Goal: Information Seeking & Learning: Learn about a topic

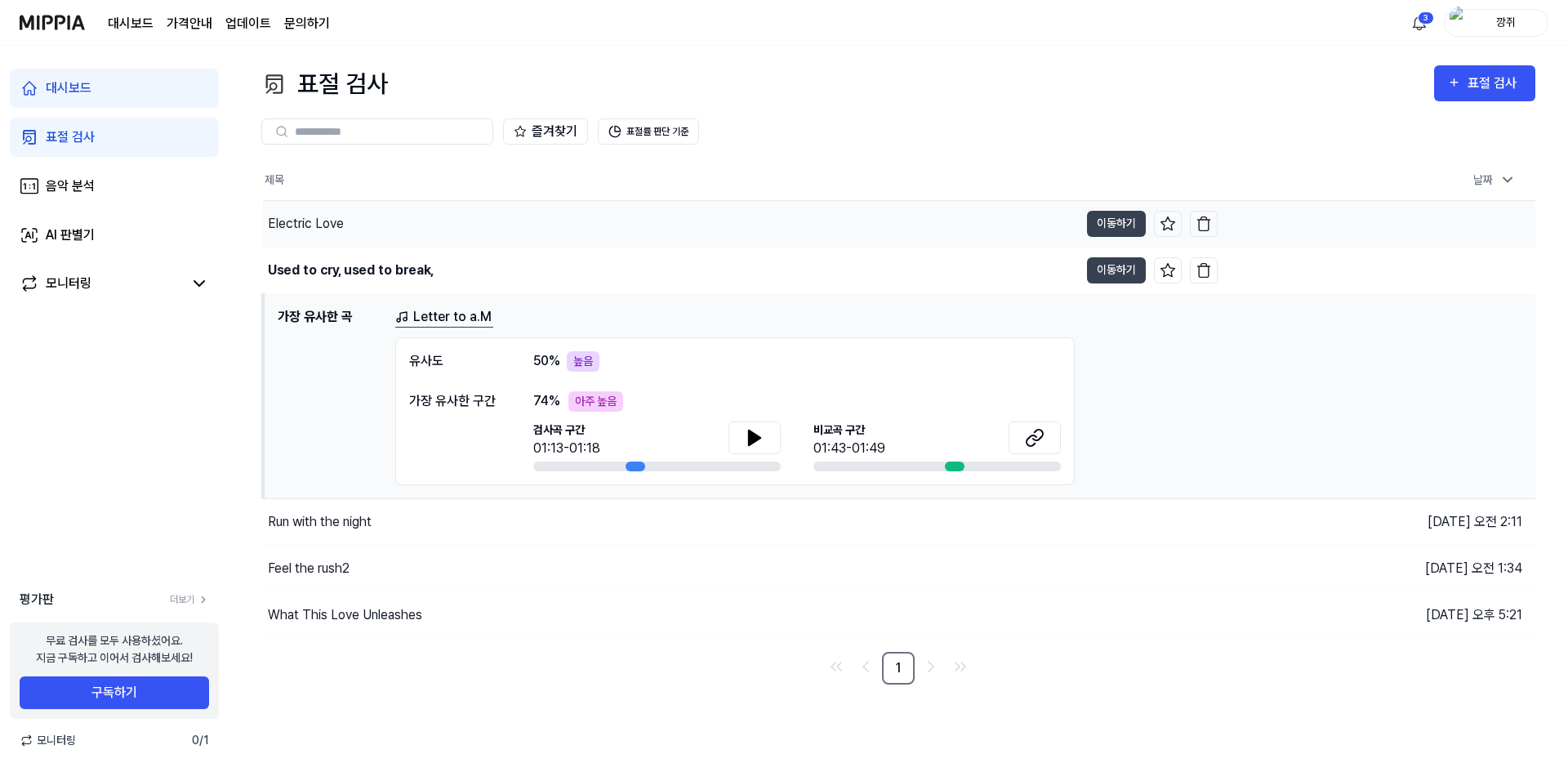
click at [286, 216] on div "Electric Love" at bounding box center [305, 224] width 76 height 20
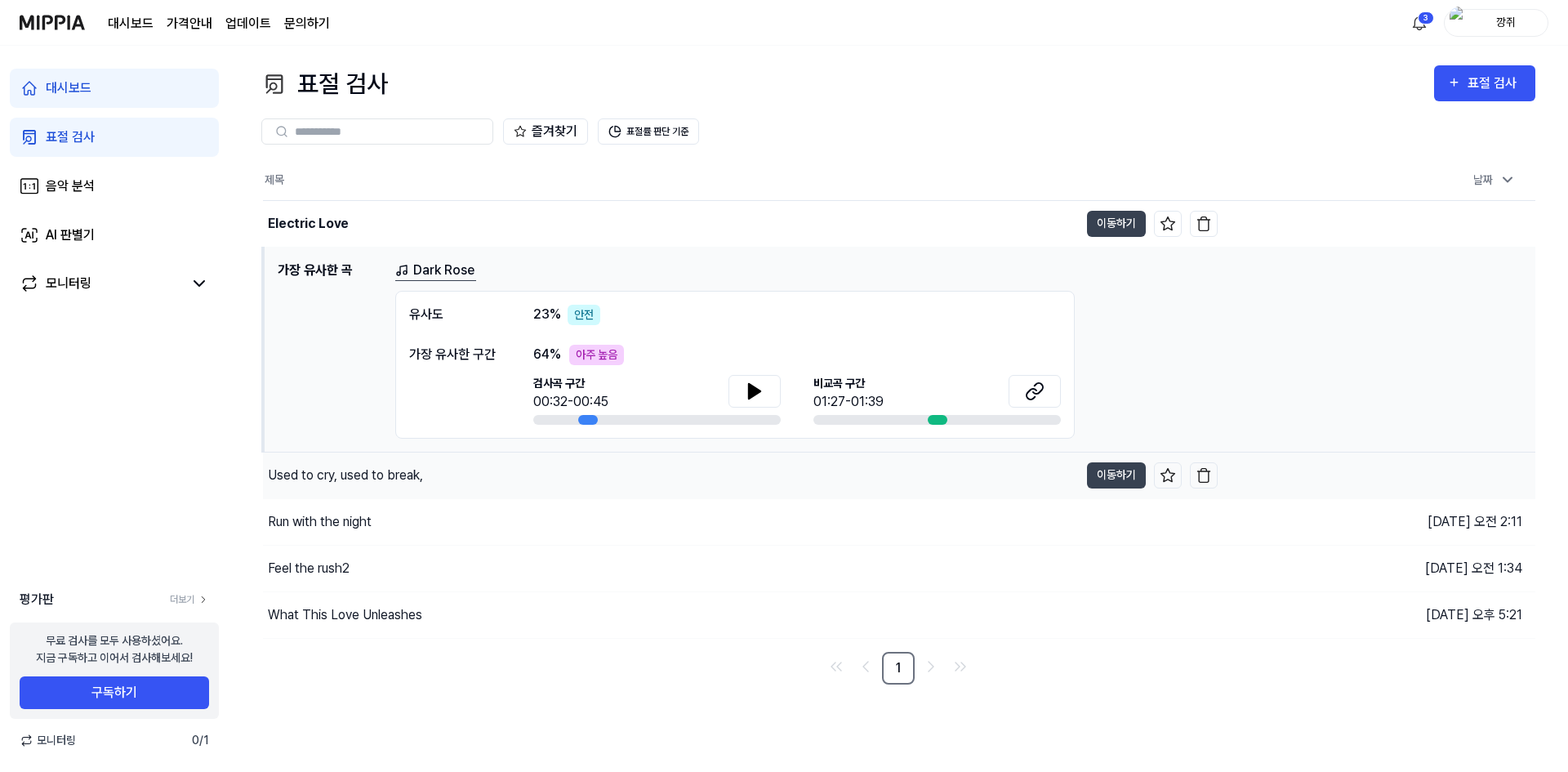
click at [544, 486] on div "Used to cry, used to break," at bounding box center [671, 475] width 816 height 45
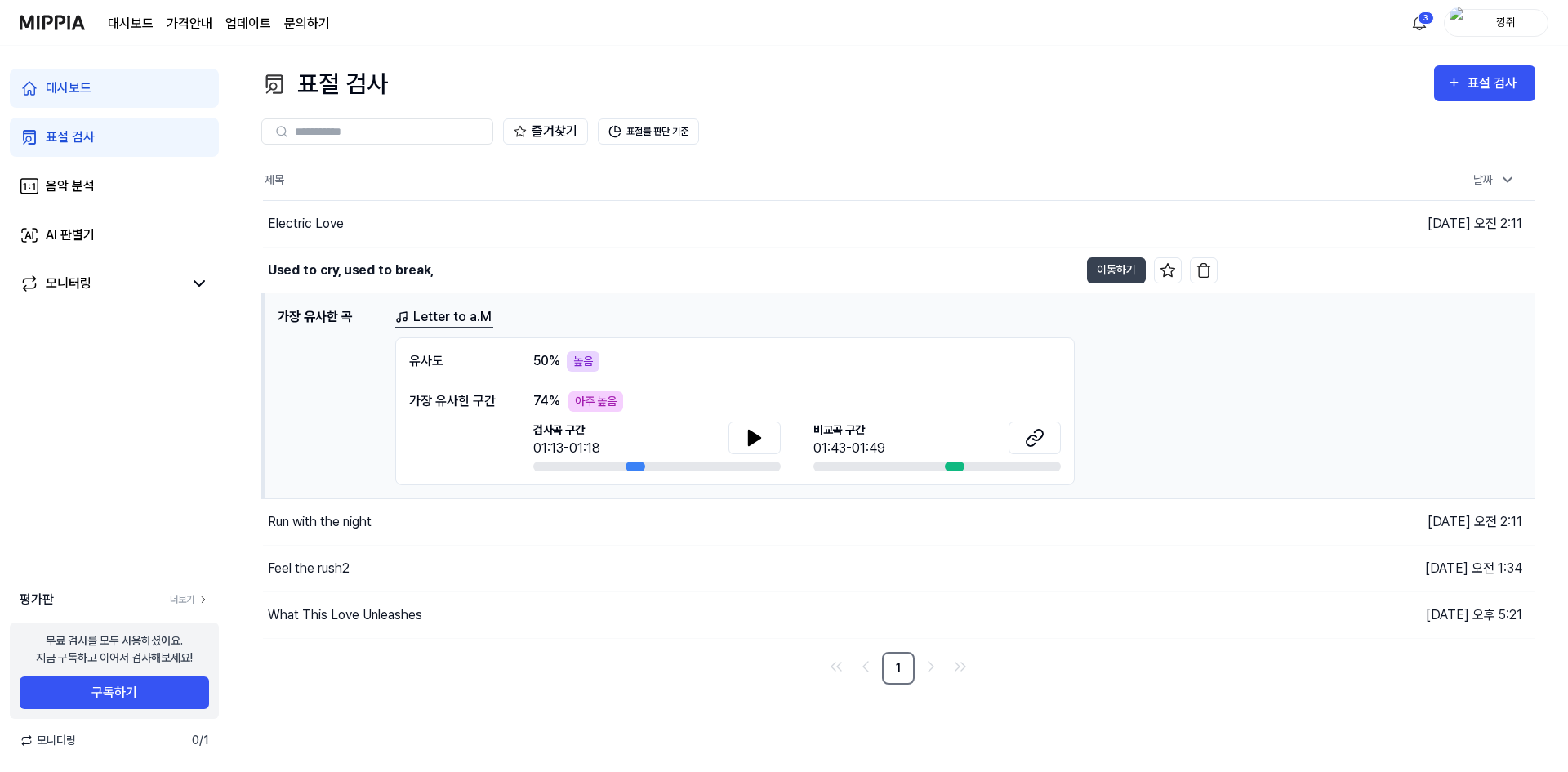
click at [688, 399] on div "74 % 아주 높음" at bounding box center [796, 401] width 527 height 20
click at [468, 314] on link "Letter to a.M" at bounding box center [444, 317] width 98 height 20
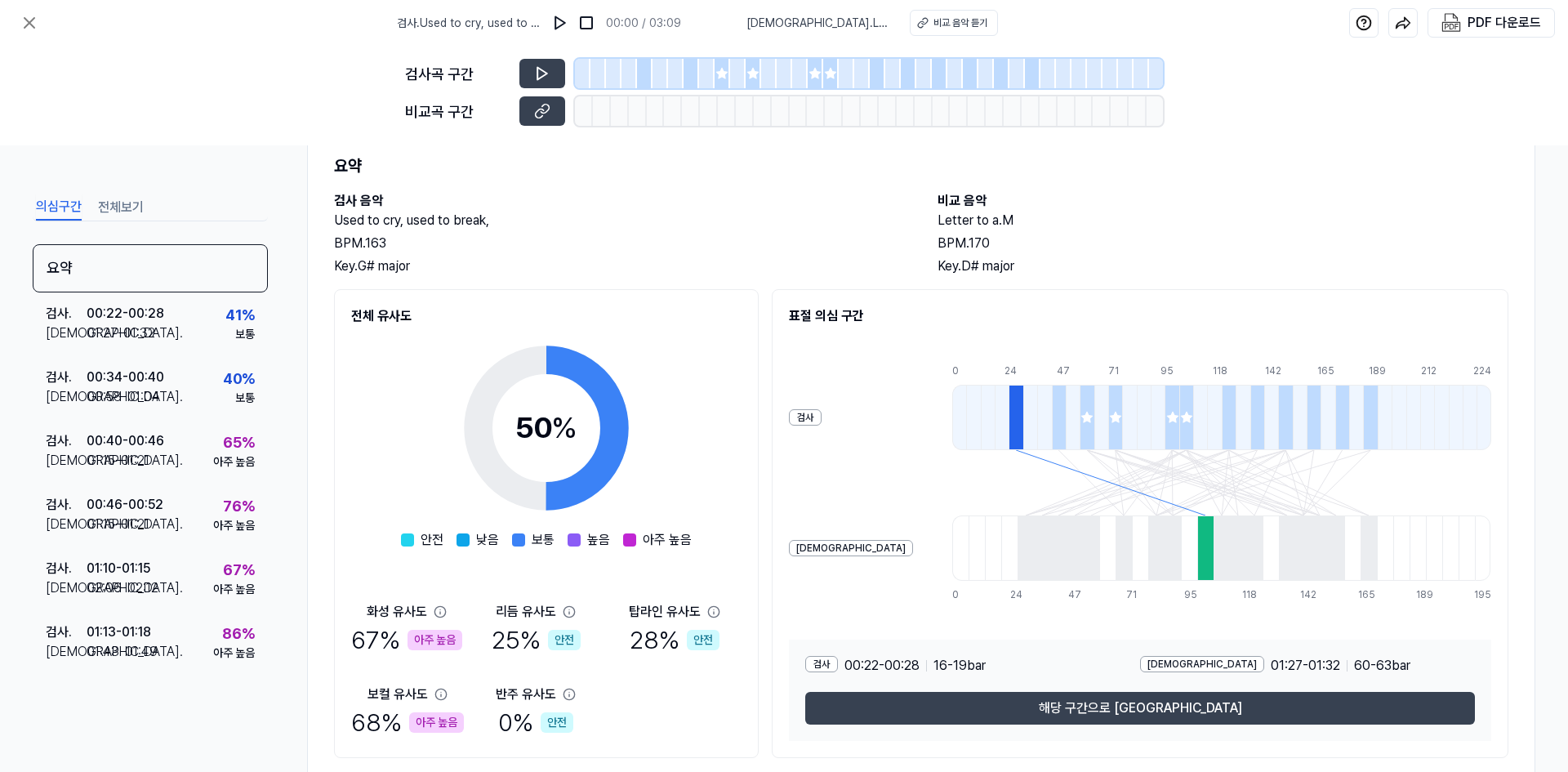
scroll to position [15, 0]
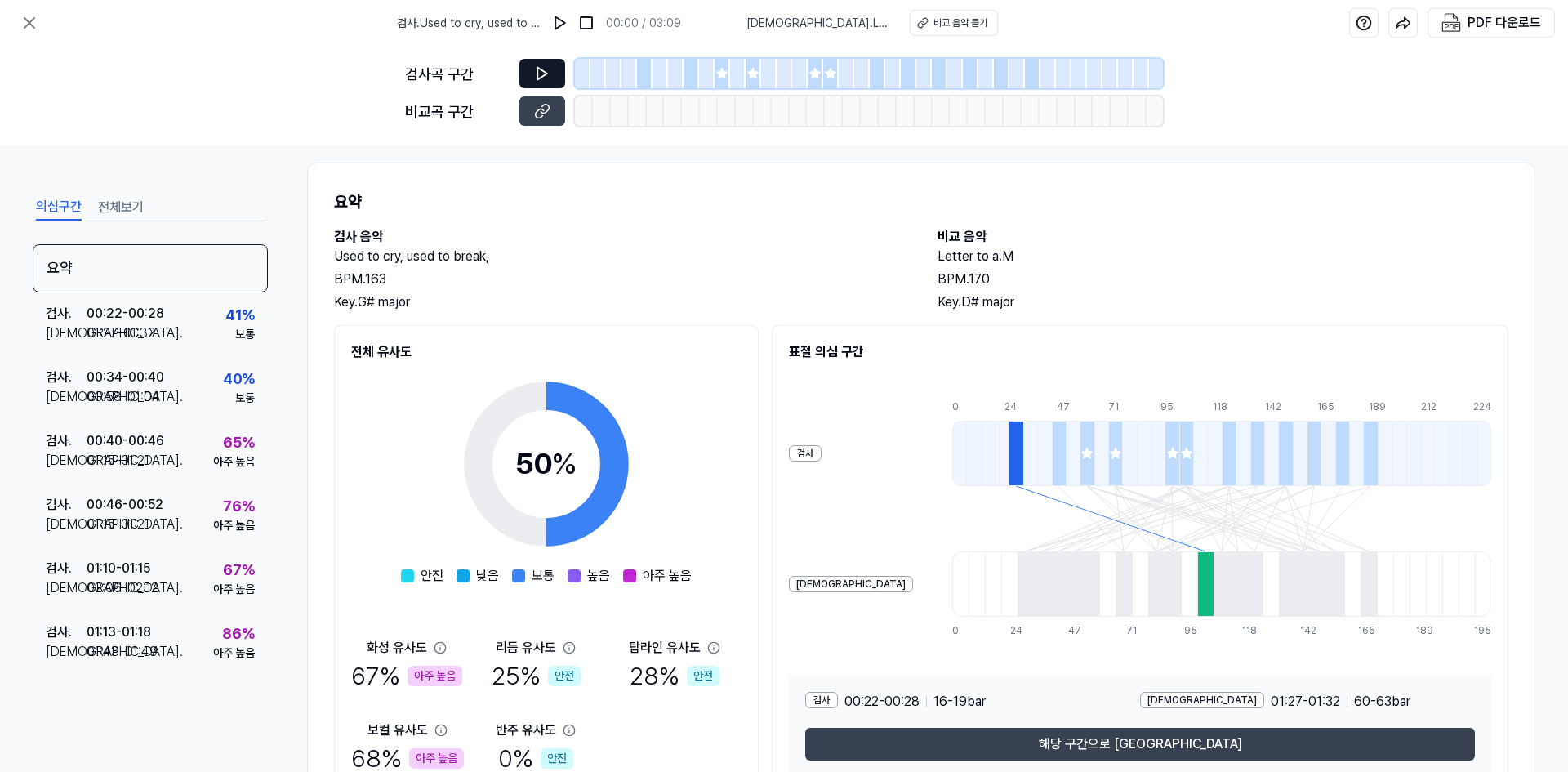
click at [548, 76] on icon at bounding box center [542, 73] width 16 height 16
click at [548, 74] on icon at bounding box center [542, 73] width 16 height 16
click at [568, 26] on img at bounding box center [560, 23] width 16 height 16
click at [570, 26] on img at bounding box center [562, 23] width 16 height 16
click at [39, 22] on button at bounding box center [29, 22] width 33 height 33
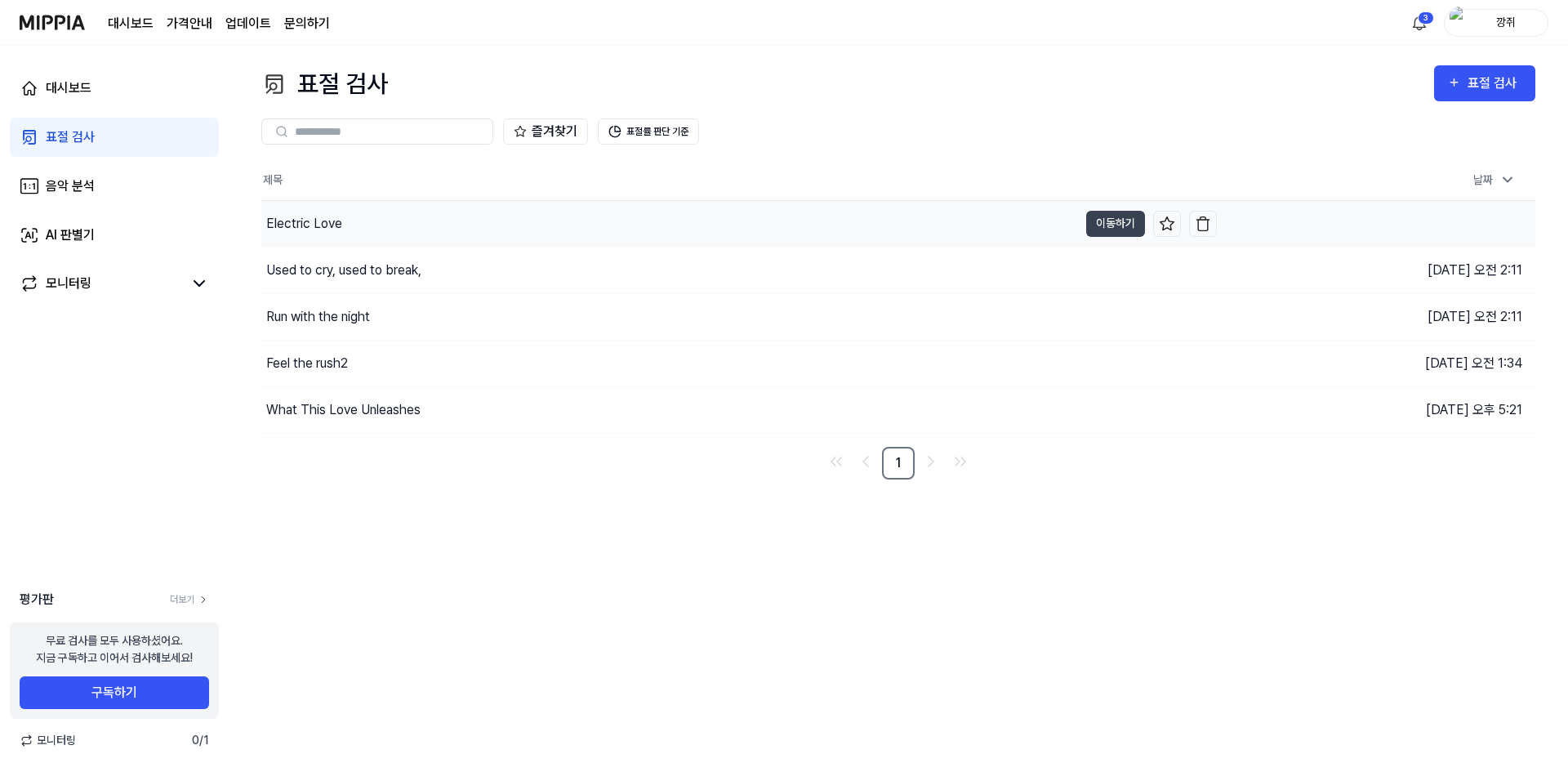
click at [420, 237] on div "Electric Love" at bounding box center [669, 223] width 817 height 45
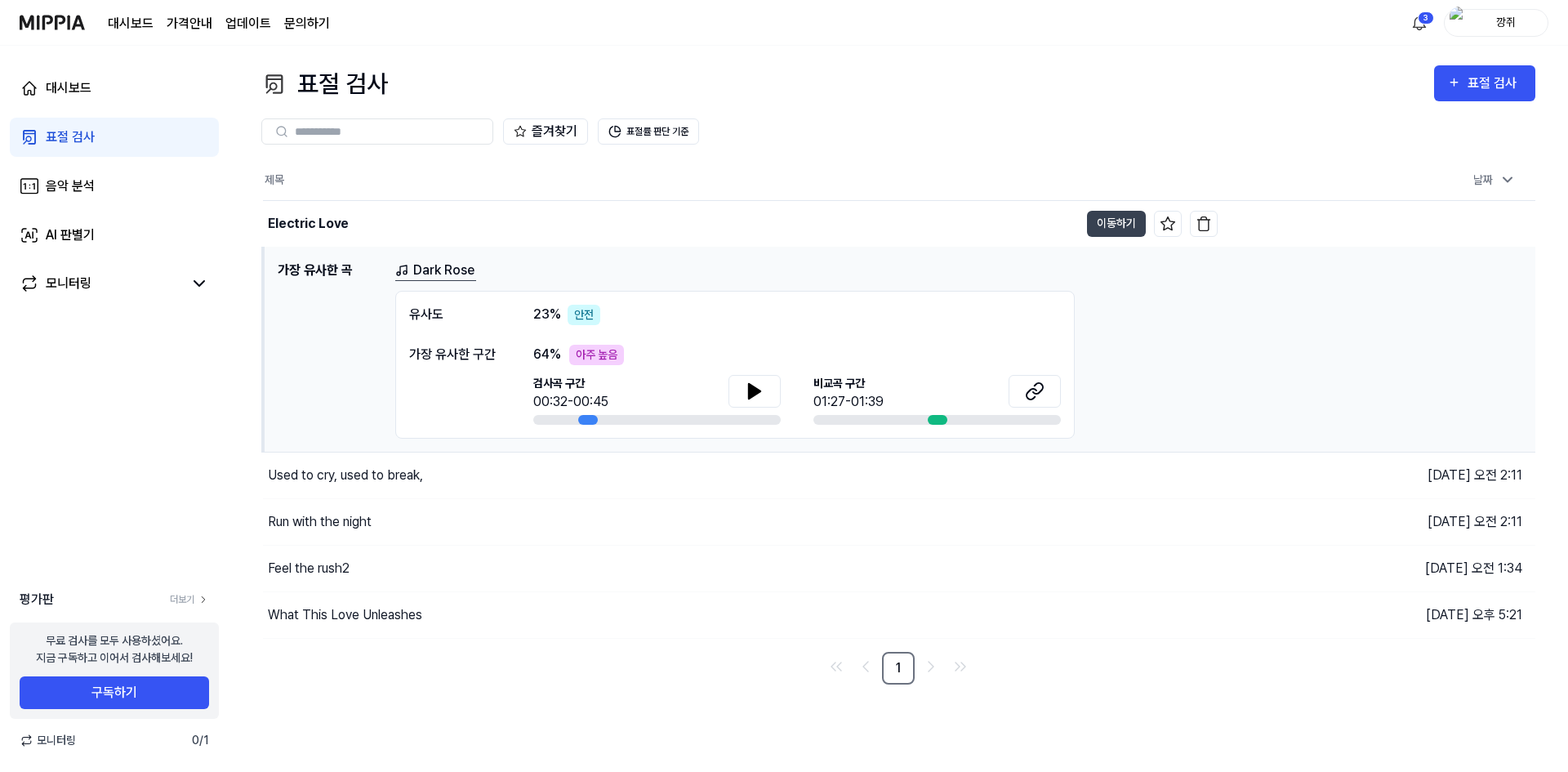
click at [847, 274] on div "Dark Rose" at bounding box center [959, 270] width 1127 height 20
click at [442, 275] on link "Dark Rose" at bounding box center [436, 270] width 81 height 20
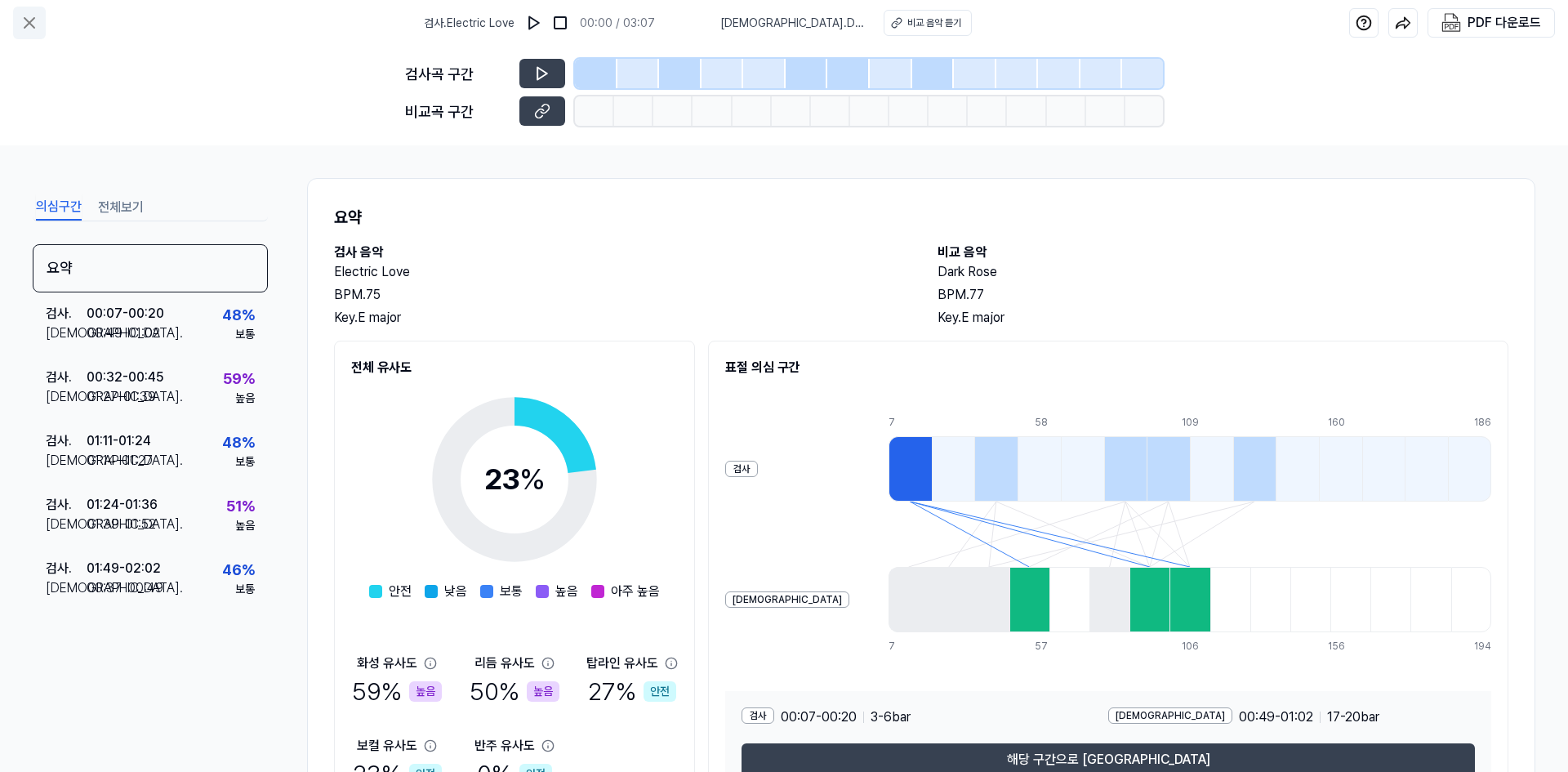
click at [33, 24] on icon at bounding box center [29, 23] width 20 height 20
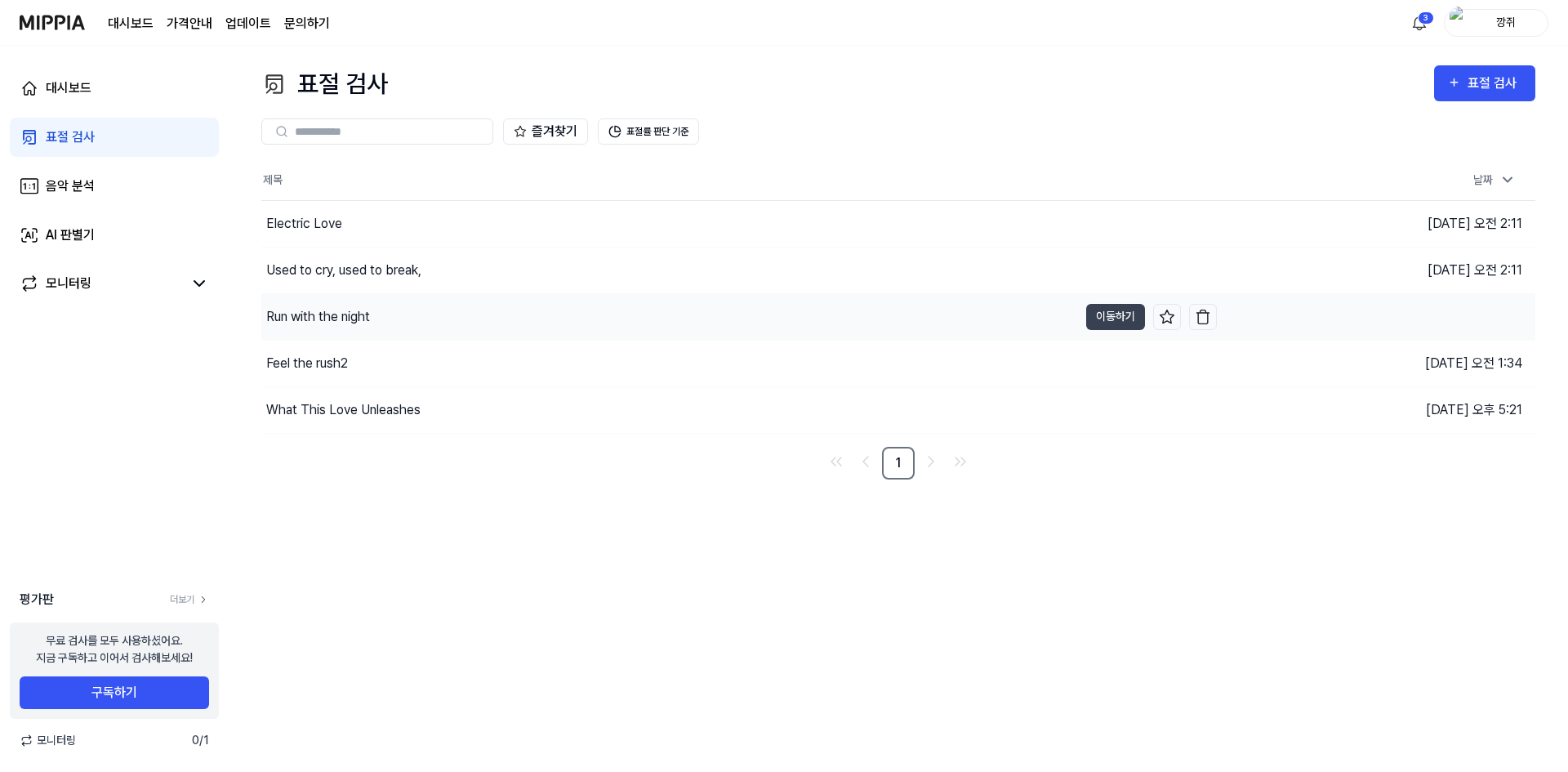
click at [425, 310] on div "Run with the night" at bounding box center [669, 317] width 817 height 45
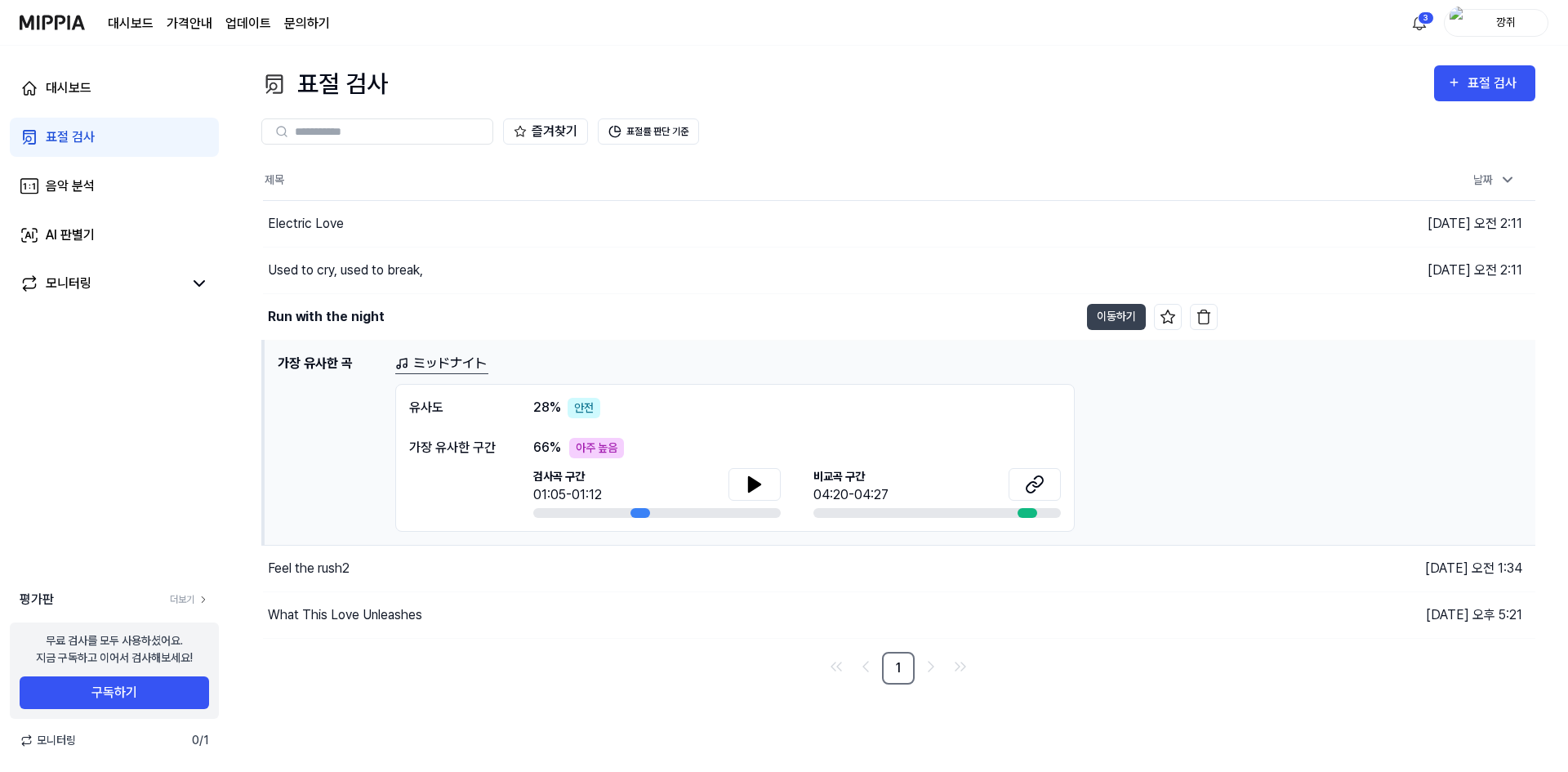
click at [465, 364] on link "ミッドナイト" at bounding box center [442, 364] width 93 height 20
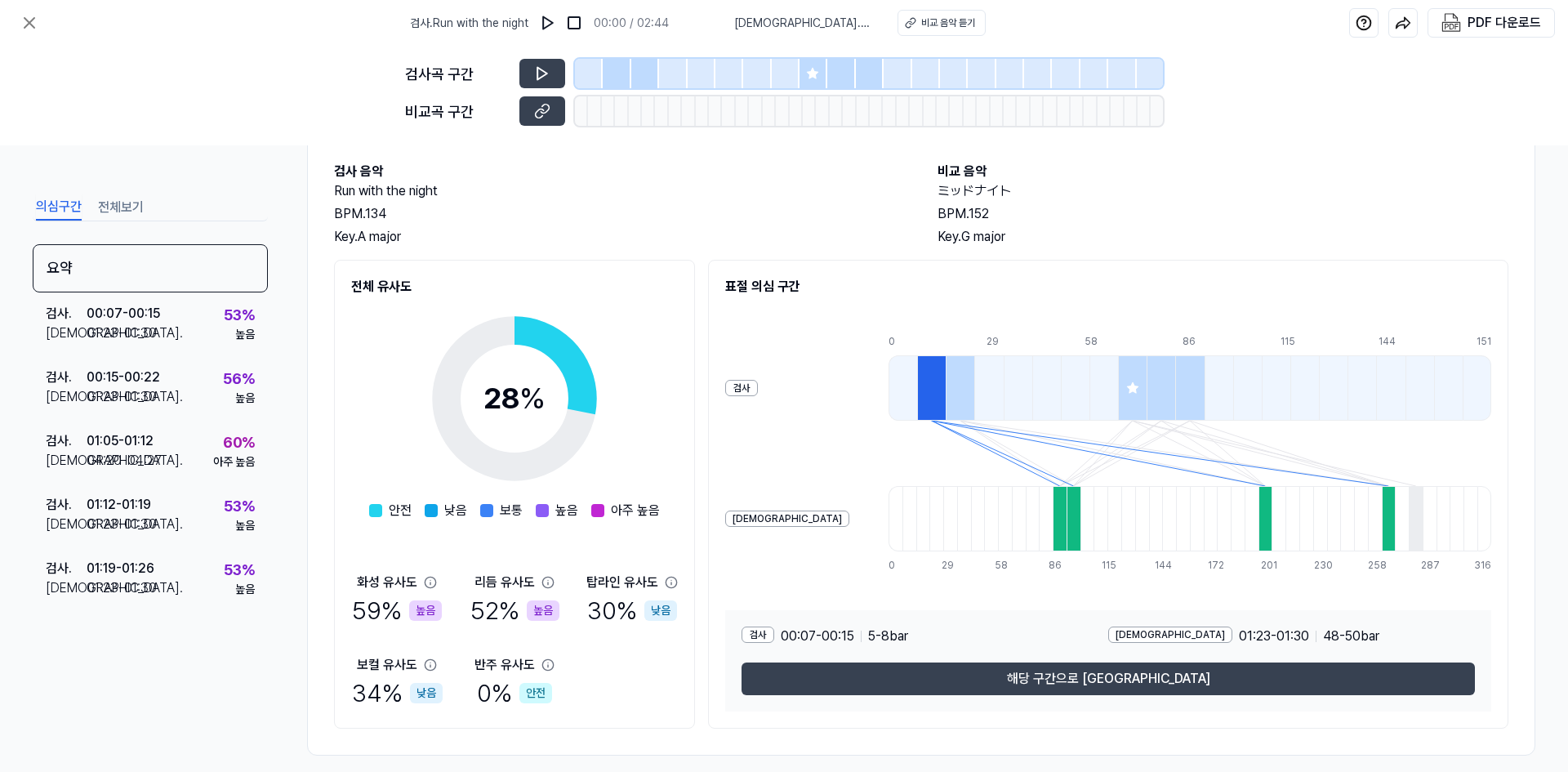
scroll to position [82, 0]
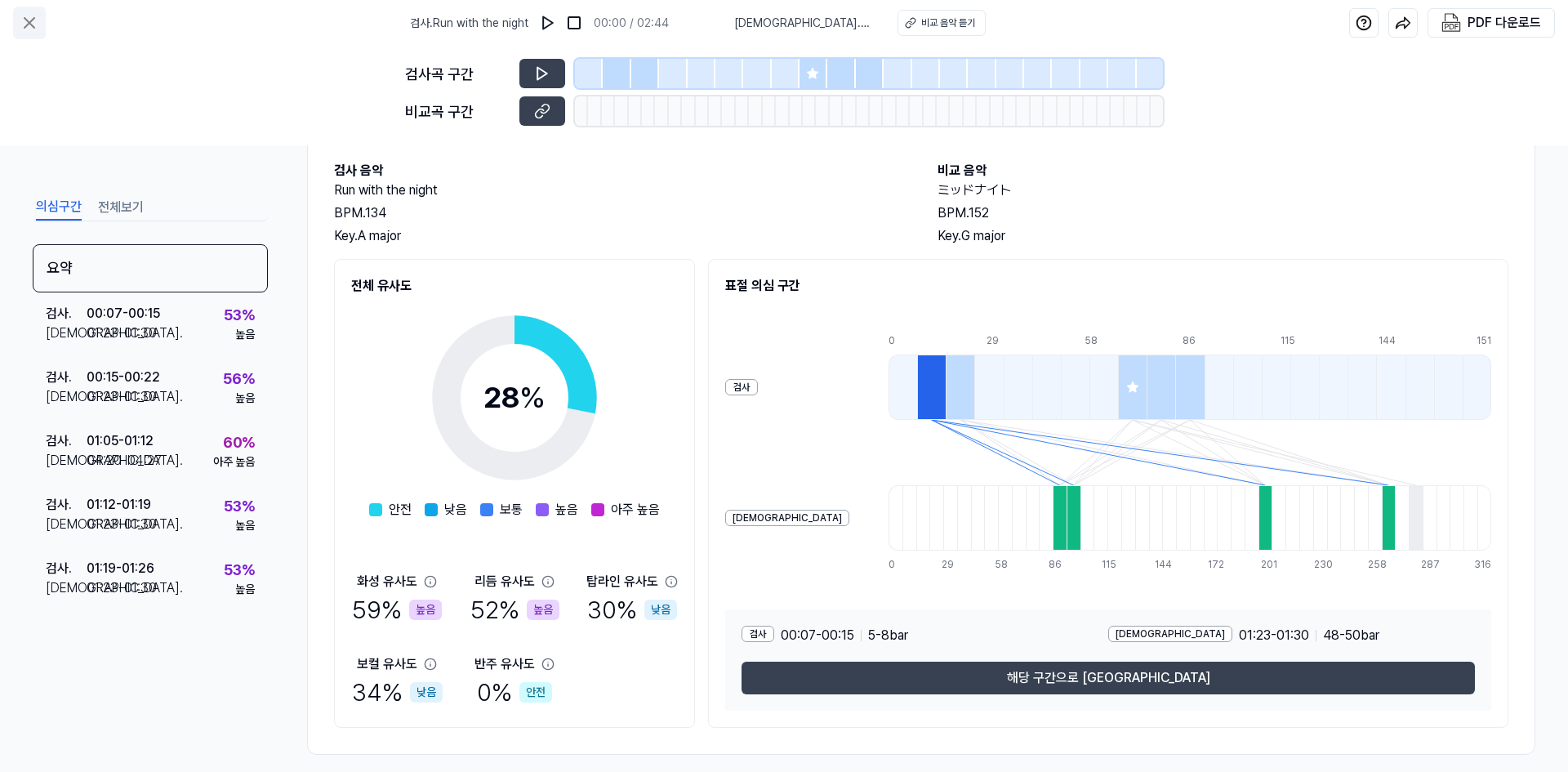
click at [22, 23] on icon at bounding box center [29, 23] width 20 height 20
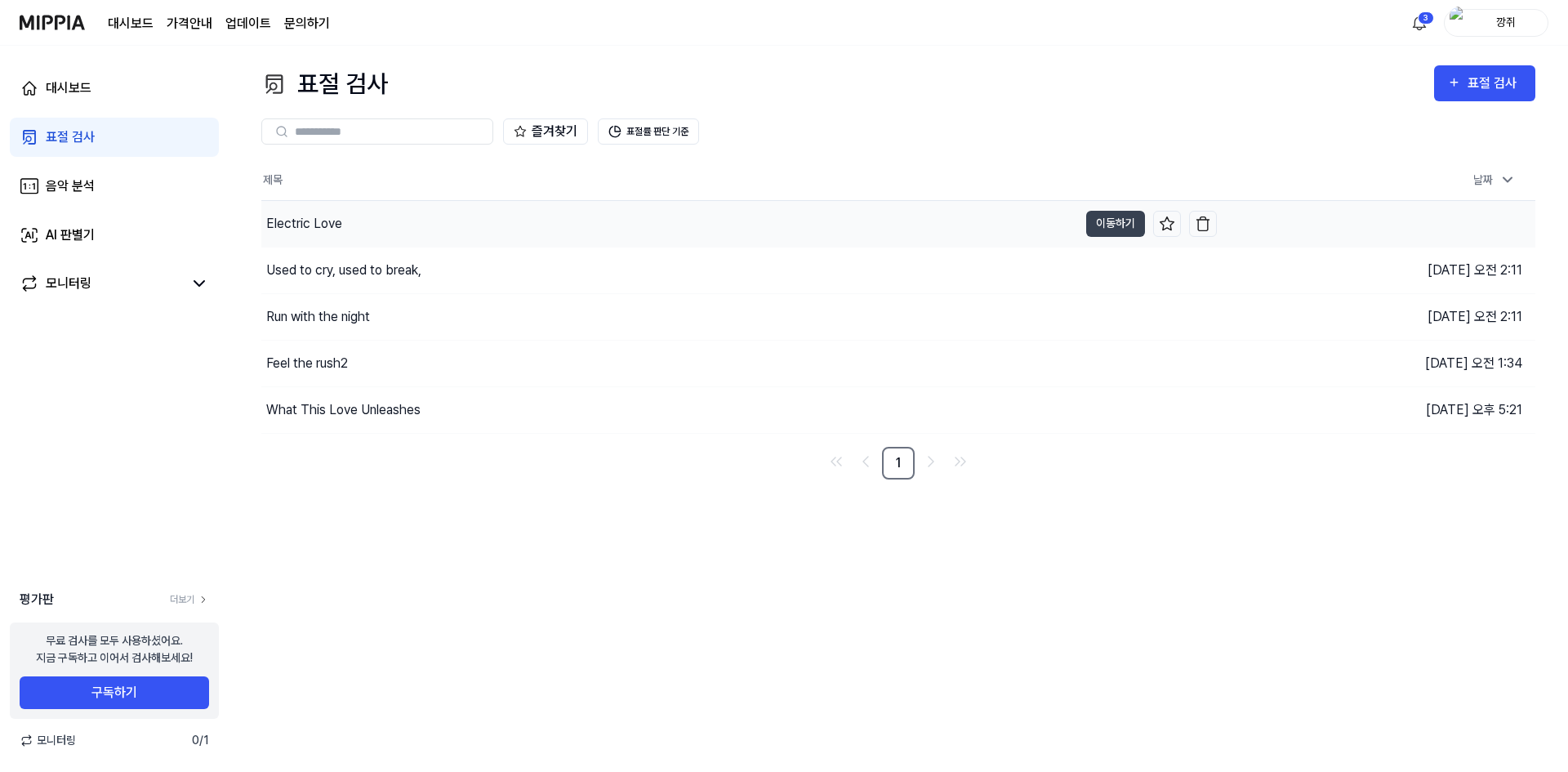
click at [539, 222] on div "Electric Love" at bounding box center [669, 223] width 817 height 45
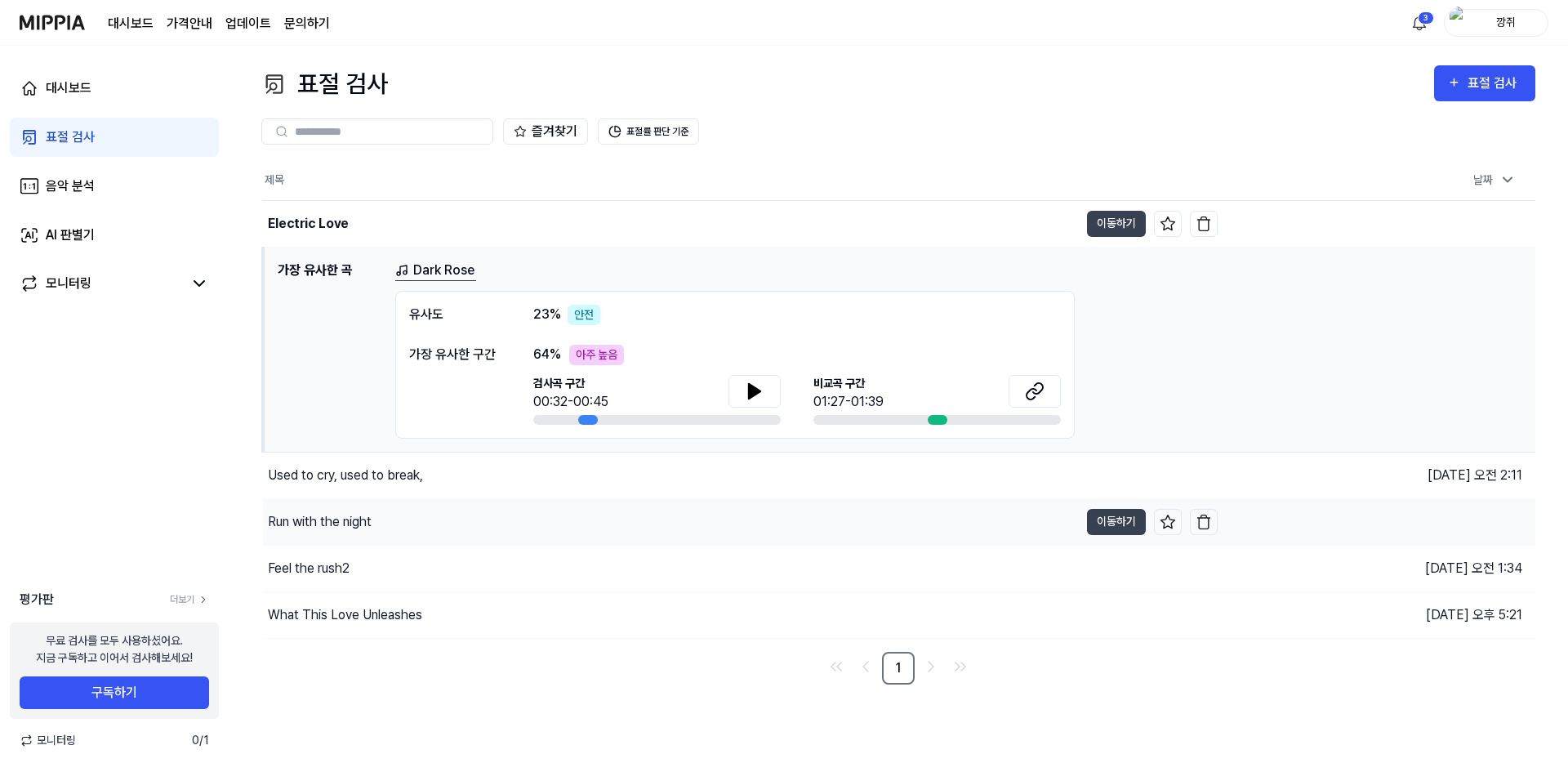
click at [504, 538] on div "Run with the night" at bounding box center [671, 521] width 816 height 45
